Goal: Check status: Check status

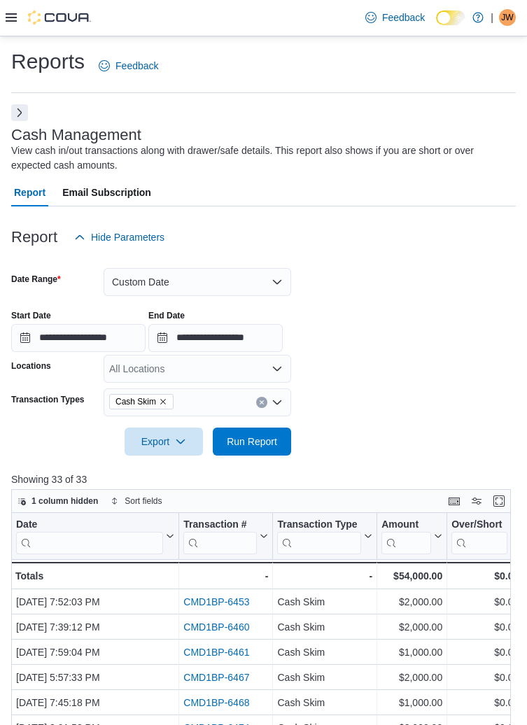
scroll to position [46, 0]
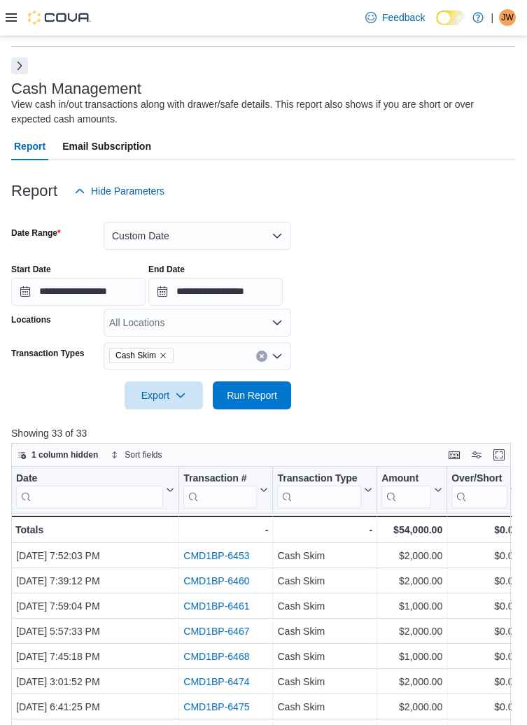
click at [26, 73] on button "Next" at bounding box center [19, 65] width 17 height 17
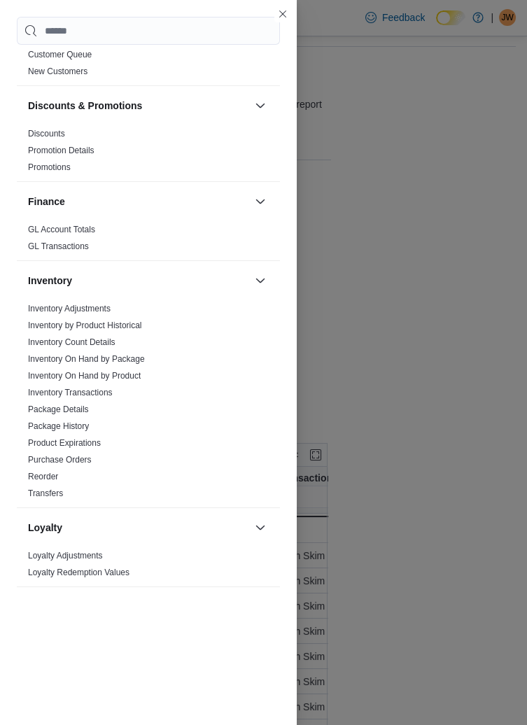
scroll to position [229, 0]
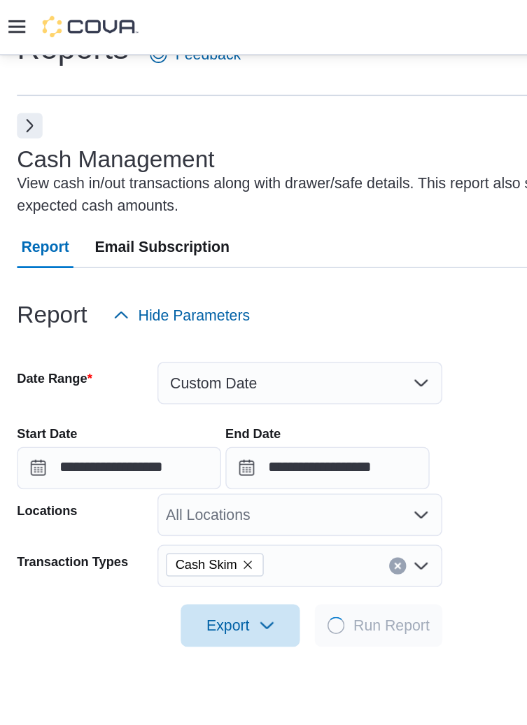
scroll to position [46, 0]
